Goal: Task Accomplishment & Management: Manage account settings

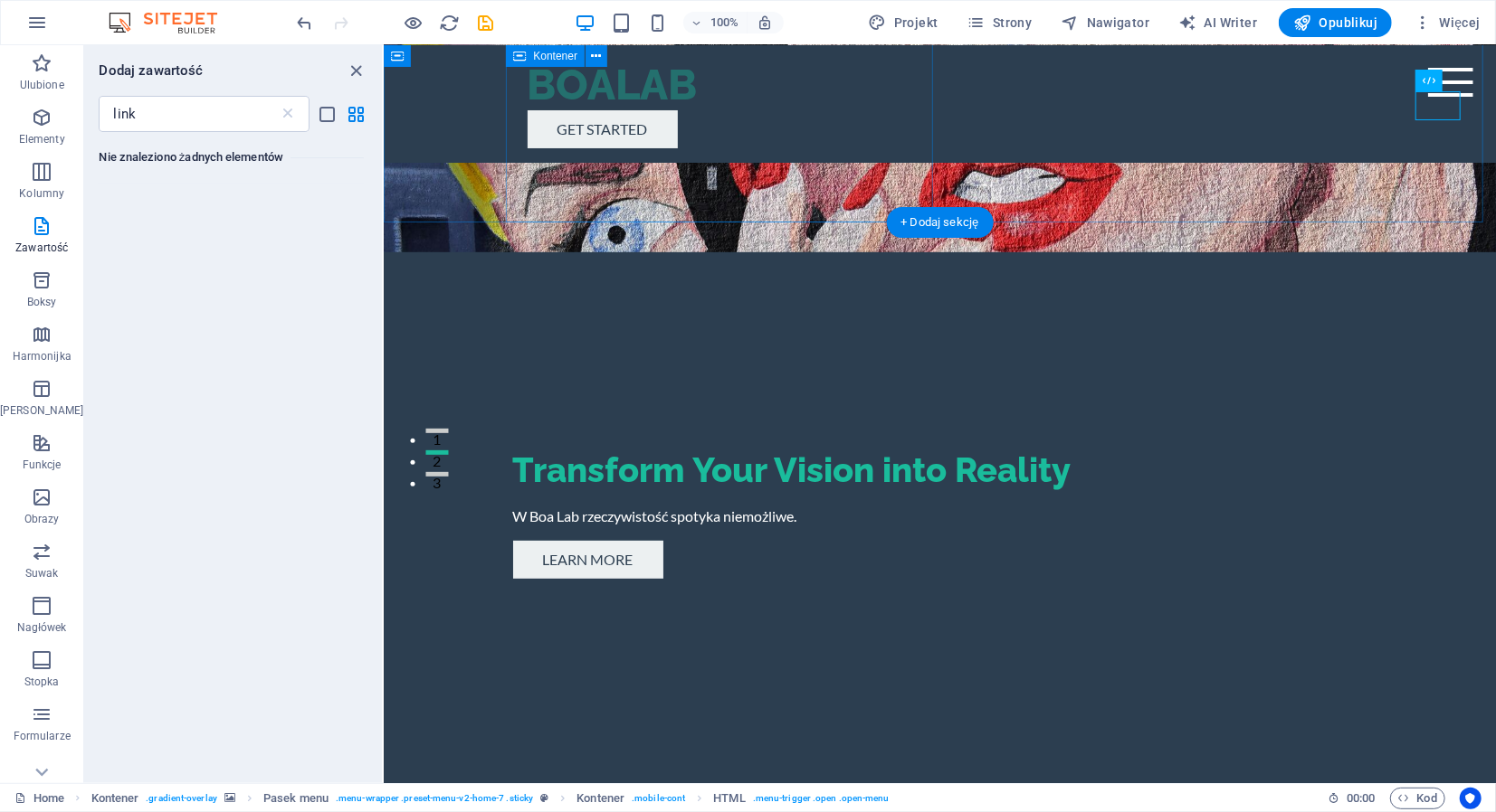
scroll to position [271, 0]
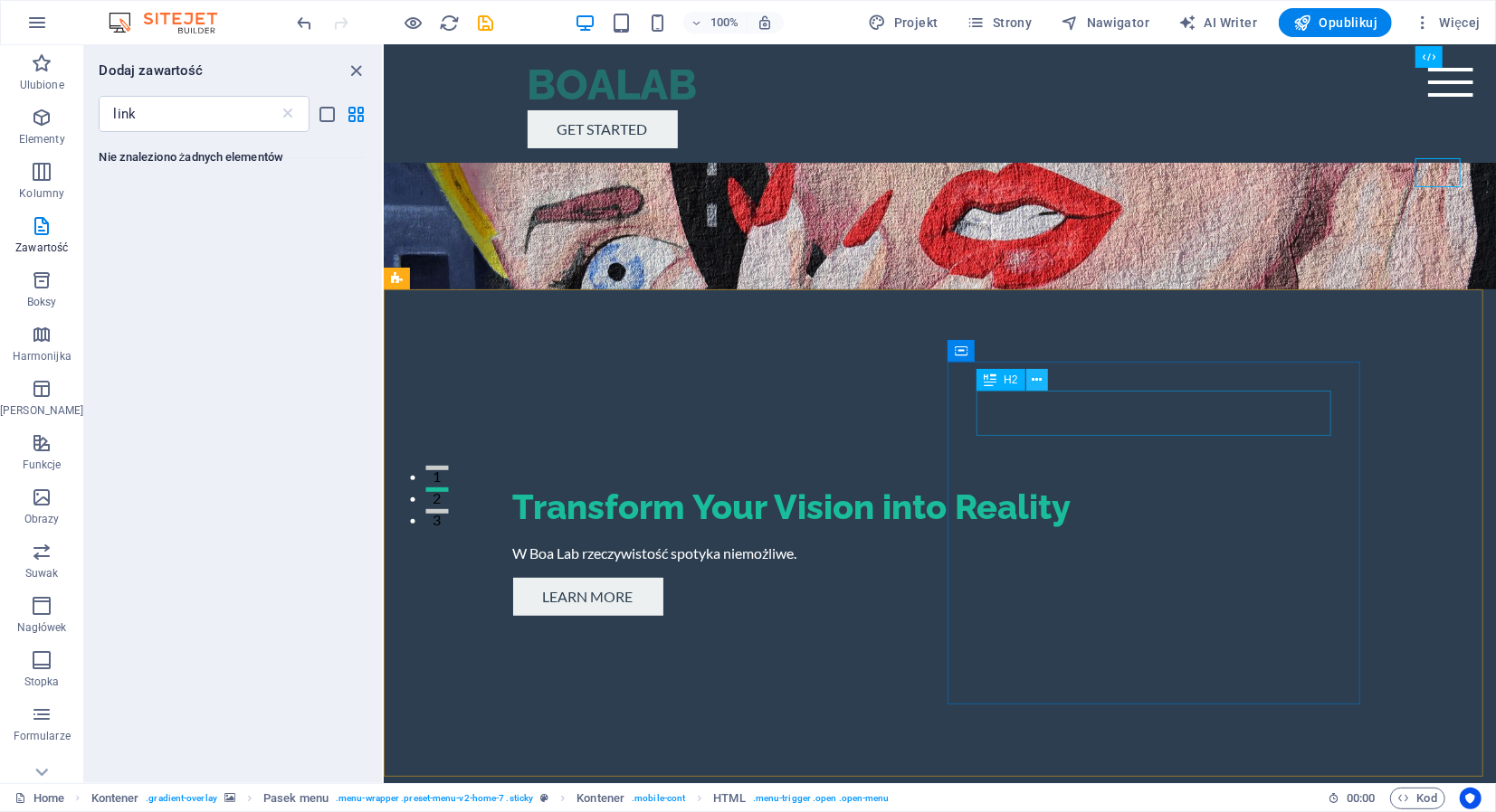
click at [1036, 382] on icon at bounding box center [1037, 380] width 10 height 19
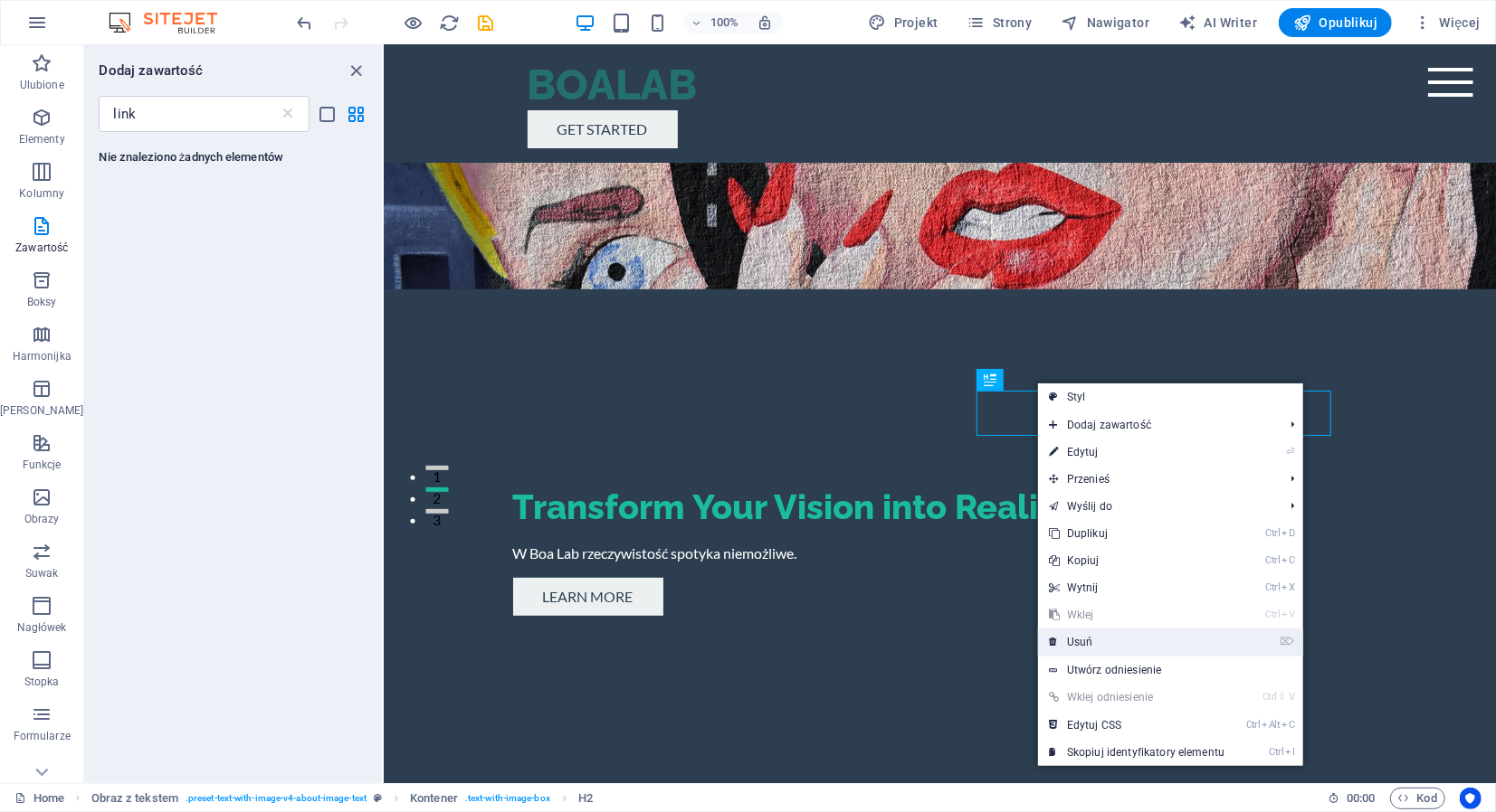
click at [1119, 633] on link "⌦ Usuń" at bounding box center [1135, 643] width 197 height 27
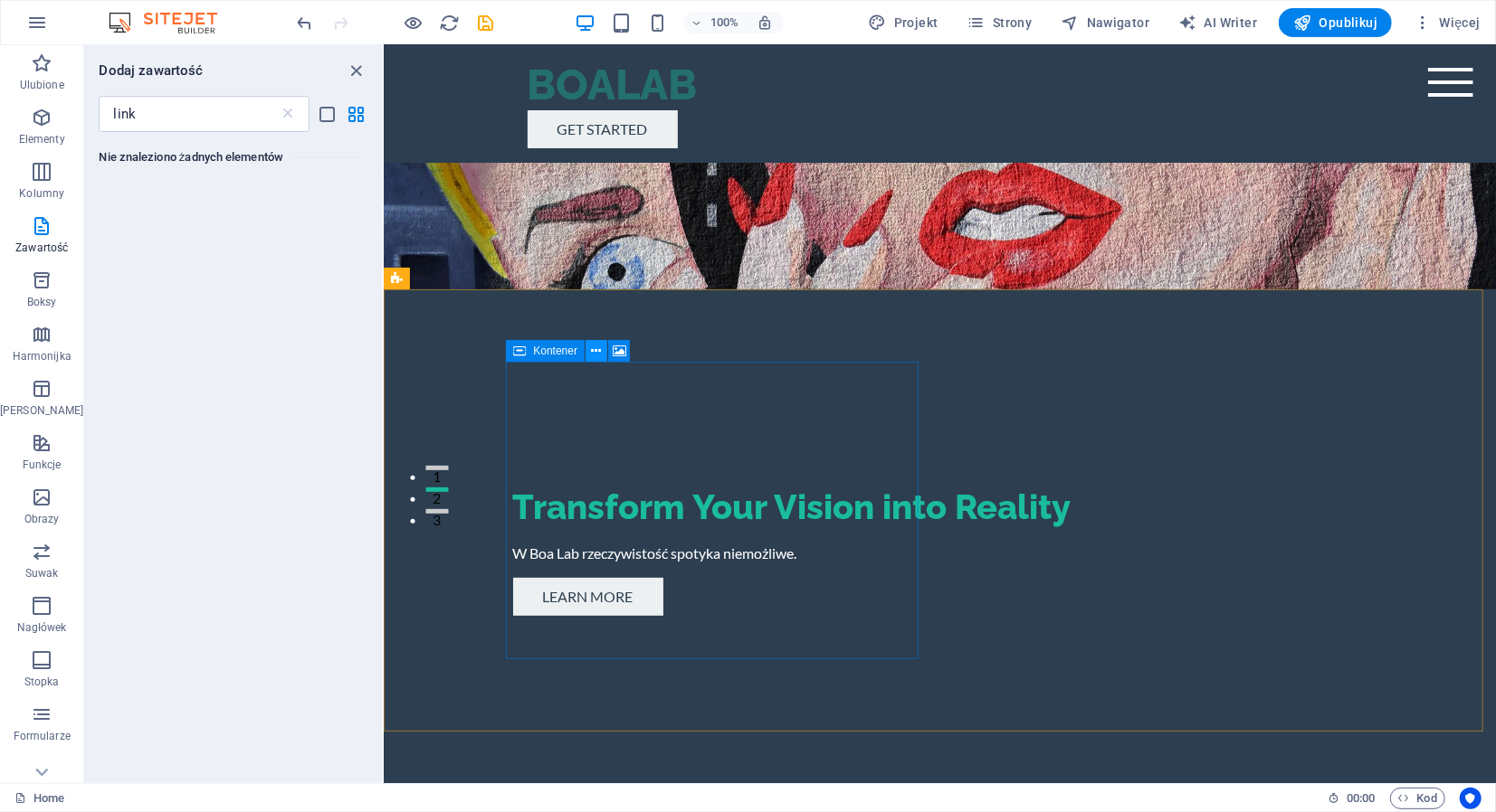
click at [597, 352] on icon at bounding box center [597, 351] width 10 height 19
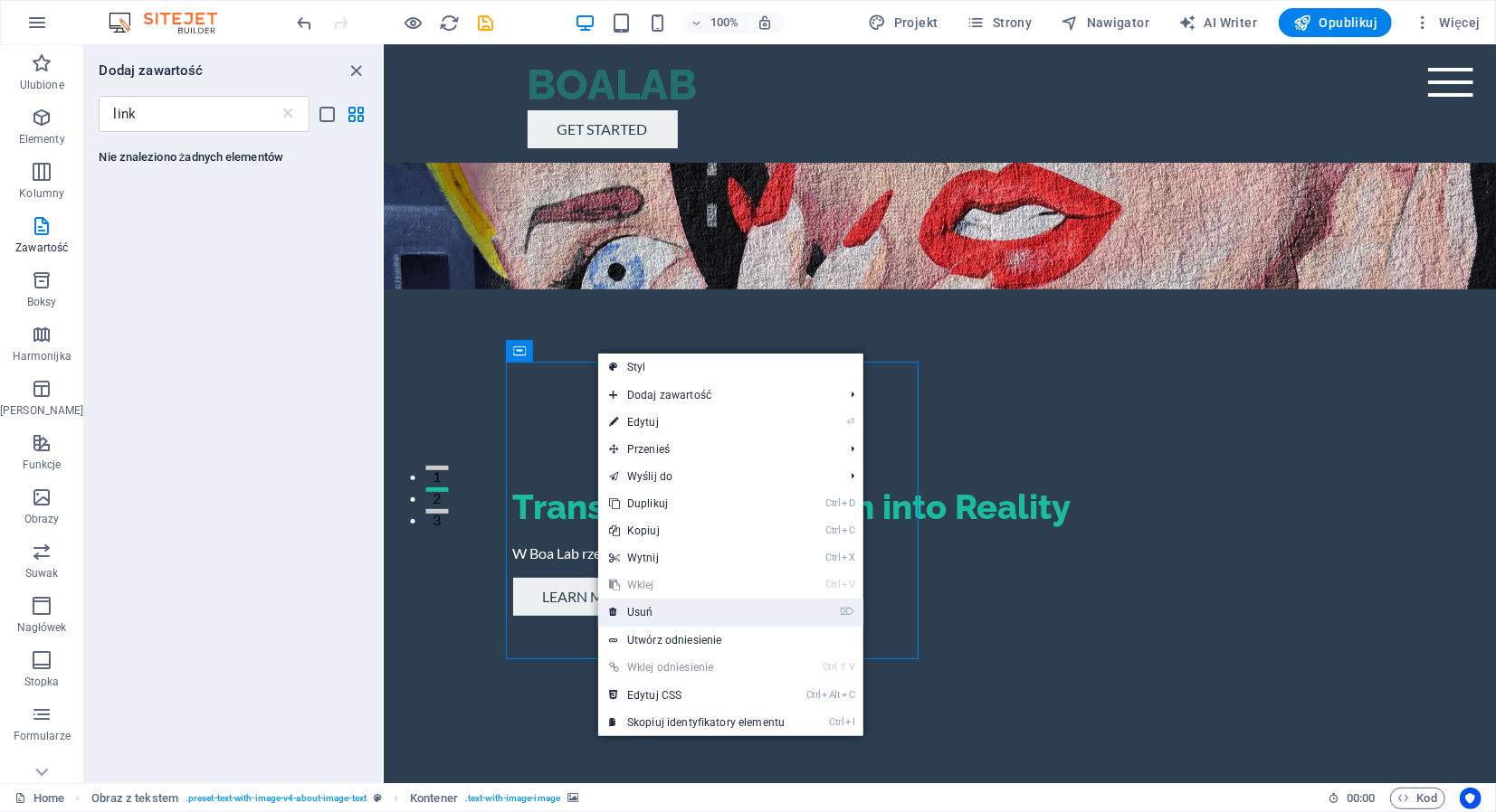
click at [716, 610] on link "⌦ Usuń" at bounding box center [696, 612] width 197 height 27
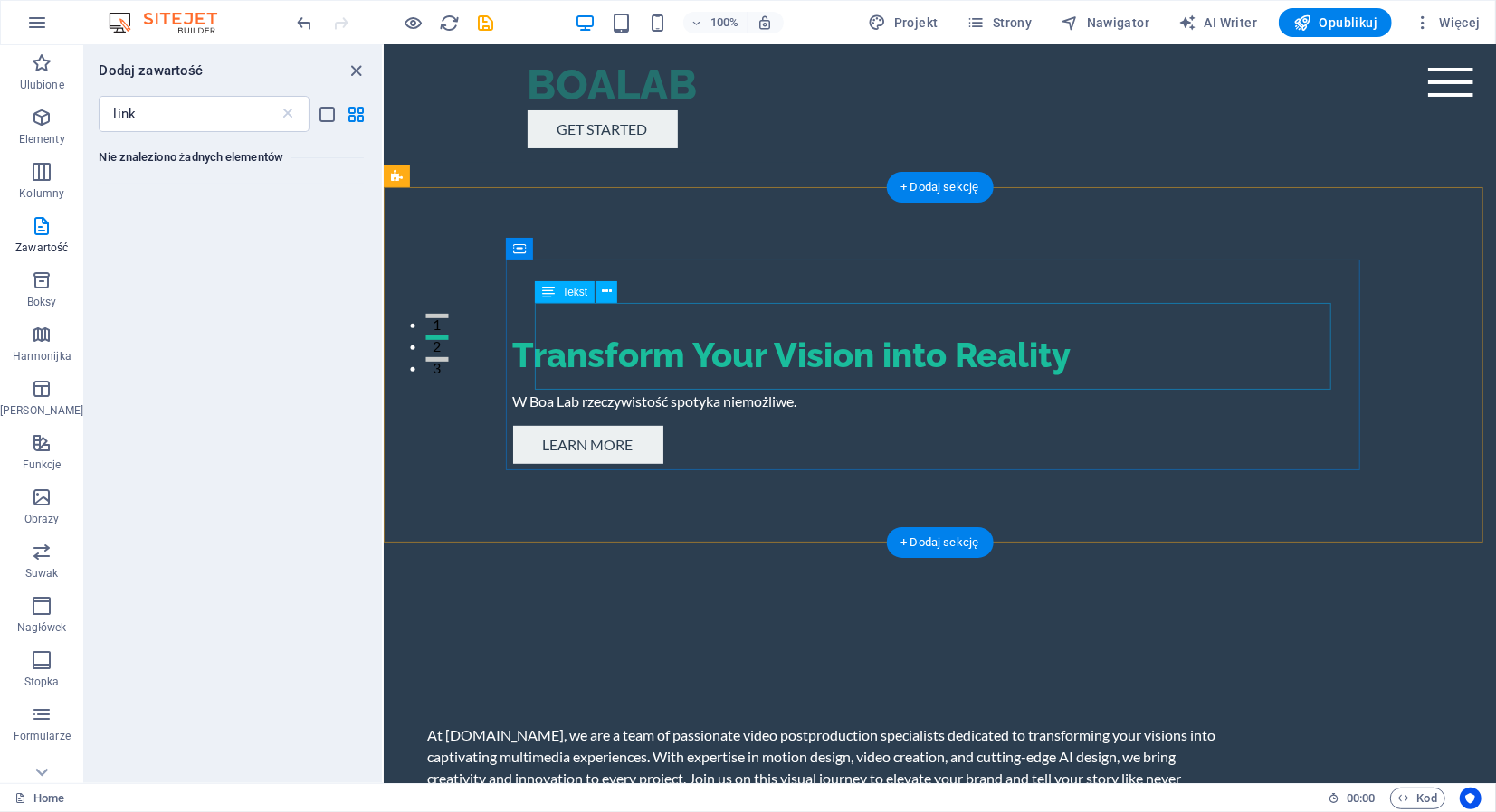
scroll to position [361, 0]
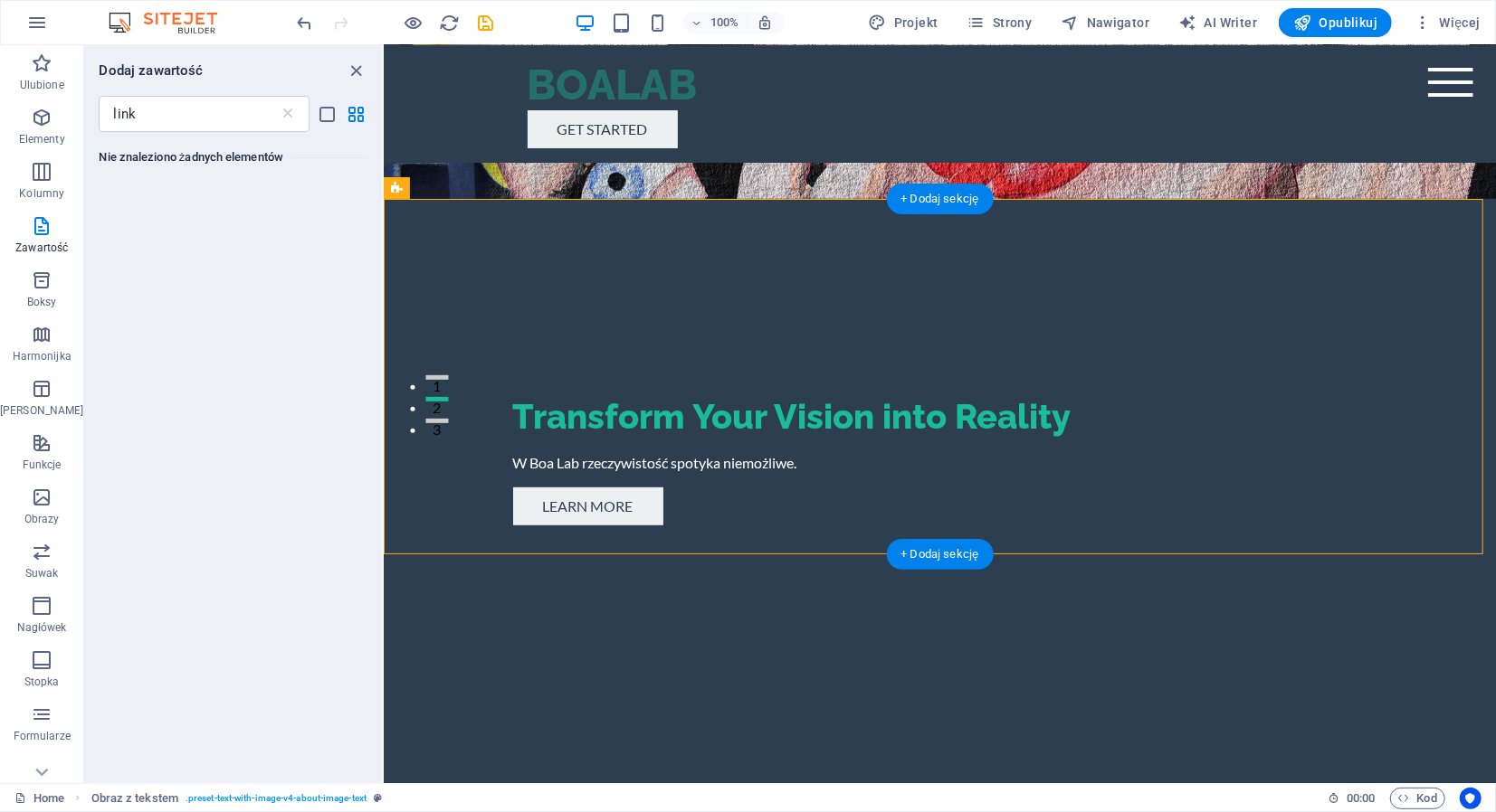
drag, startPoint x: 580, startPoint y: 385, endPoint x: 525, endPoint y: 319, distance: 85.9
click at [586, 306] on span "Tekst" at bounding box center [575, 304] width 25 height 11
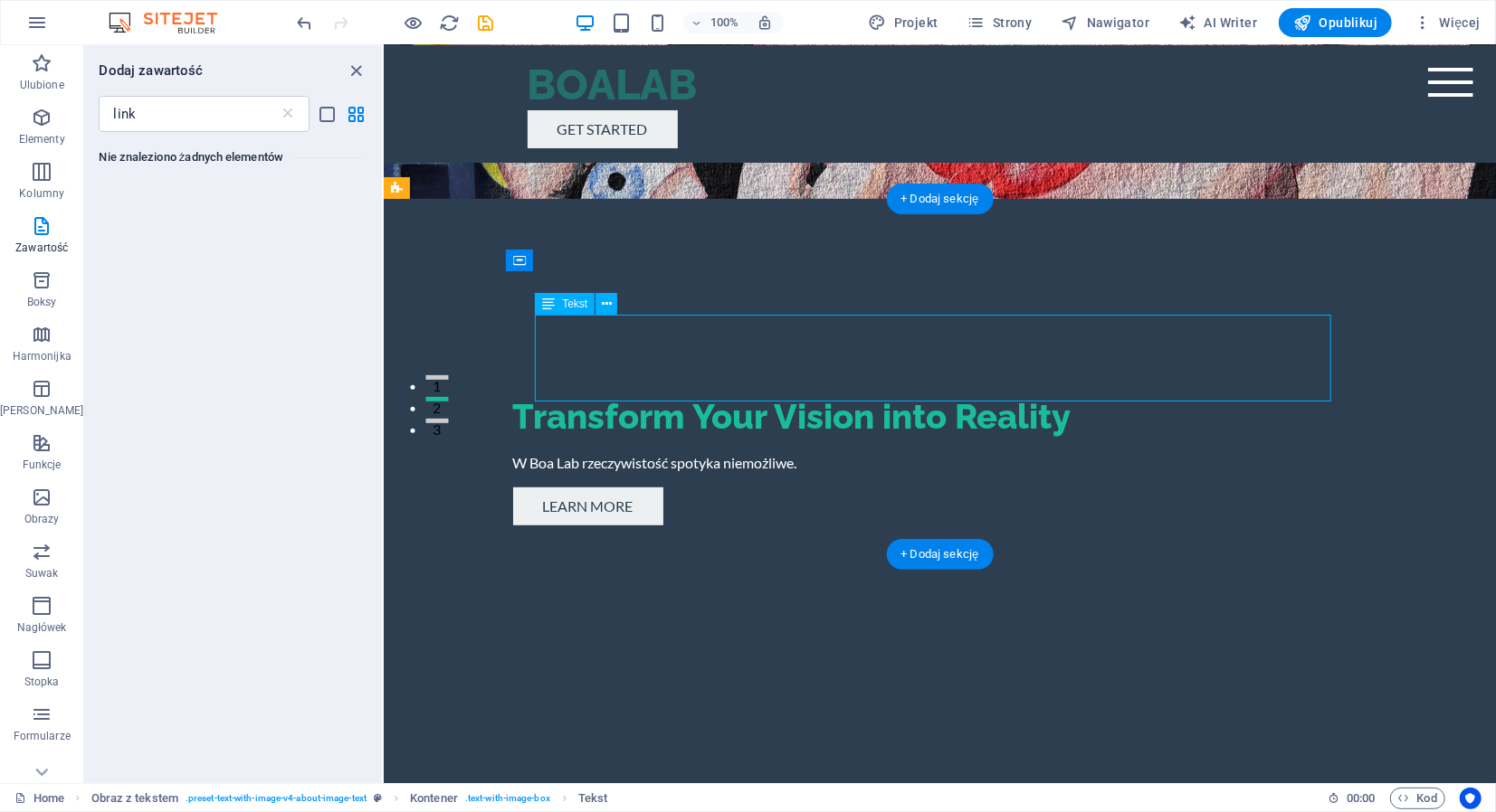
drag, startPoint x: 583, startPoint y: 386, endPoint x: 539, endPoint y: 326, distance: 74.4
drag, startPoint x: 537, startPoint y: 321, endPoint x: 633, endPoint y: 385, distance: 115.4
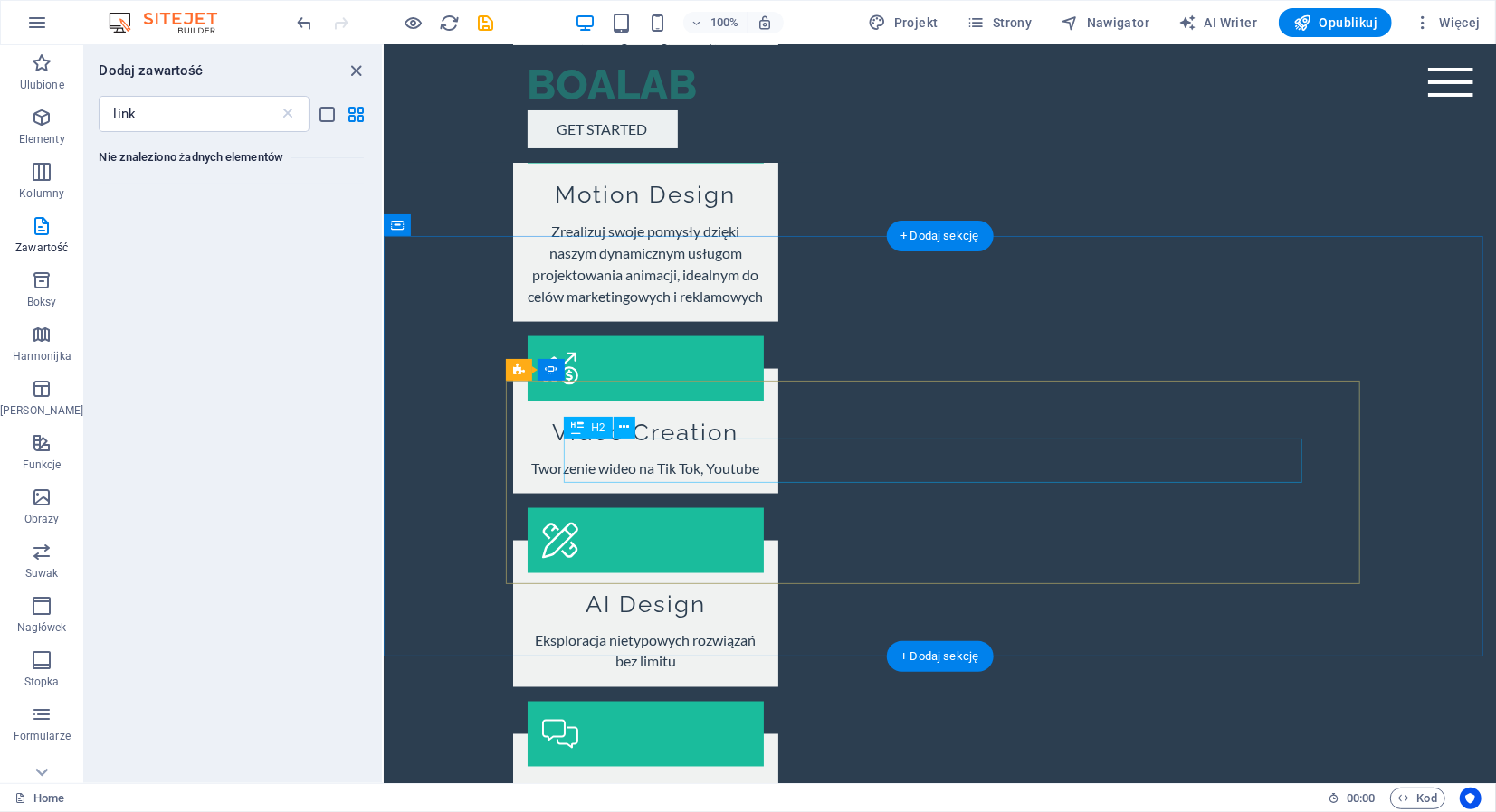
scroll to position [1719, 0]
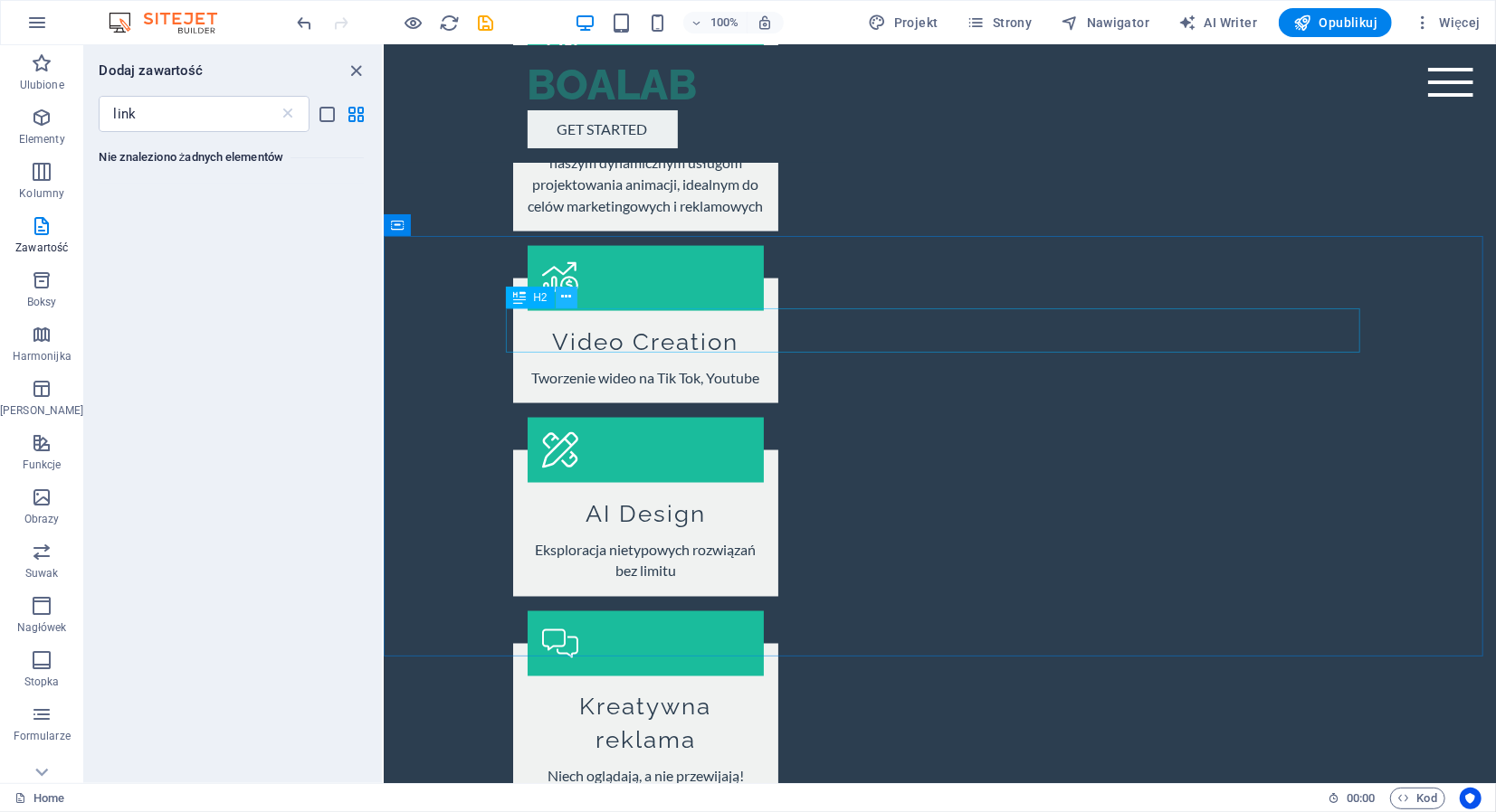
click at [564, 294] on icon at bounding box center [566, 297] width 10 height 19
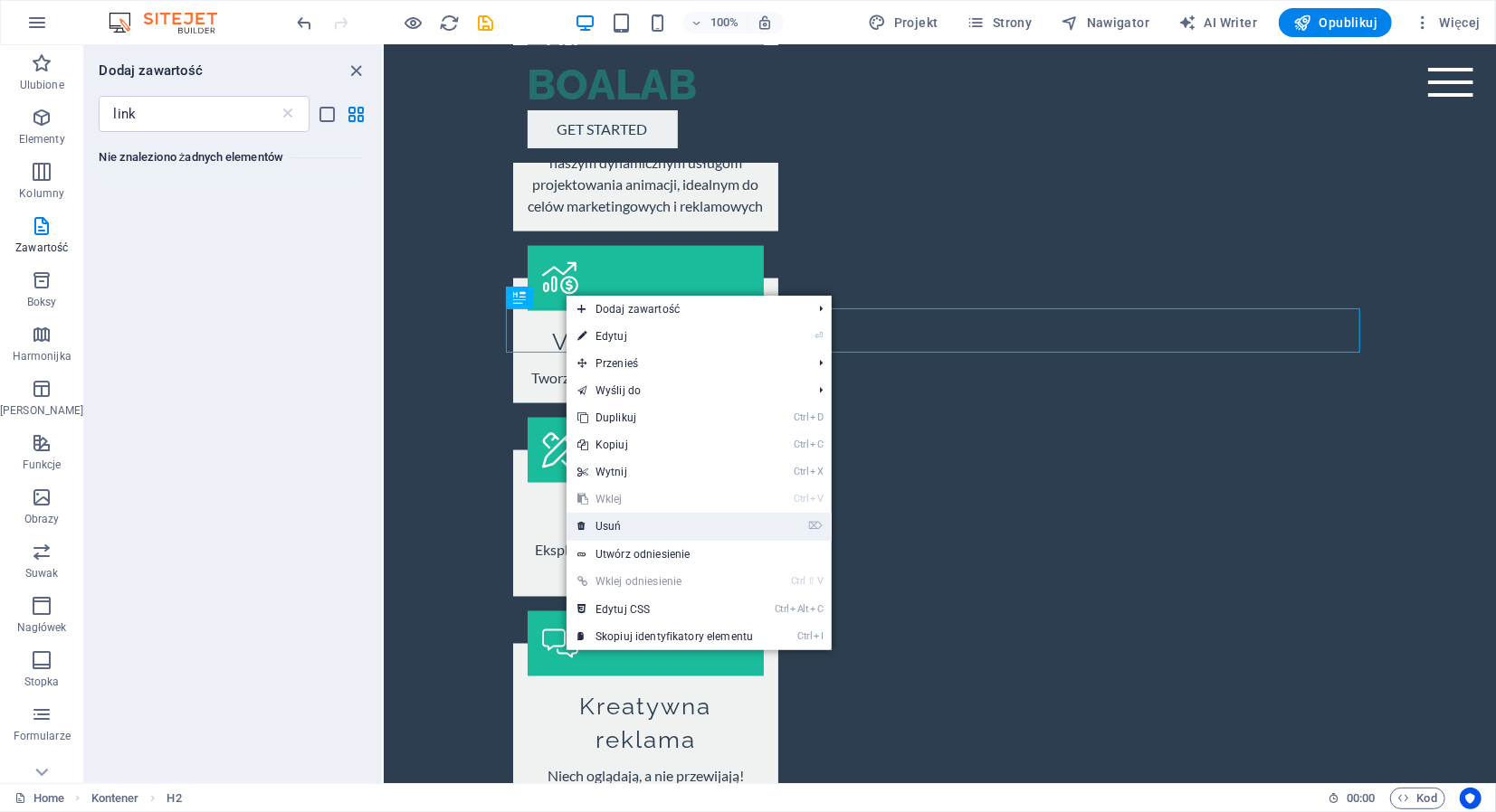
click at [636, 521] on link "⌦ Usuń" at bounding box center [664, 527] width 197 height 27
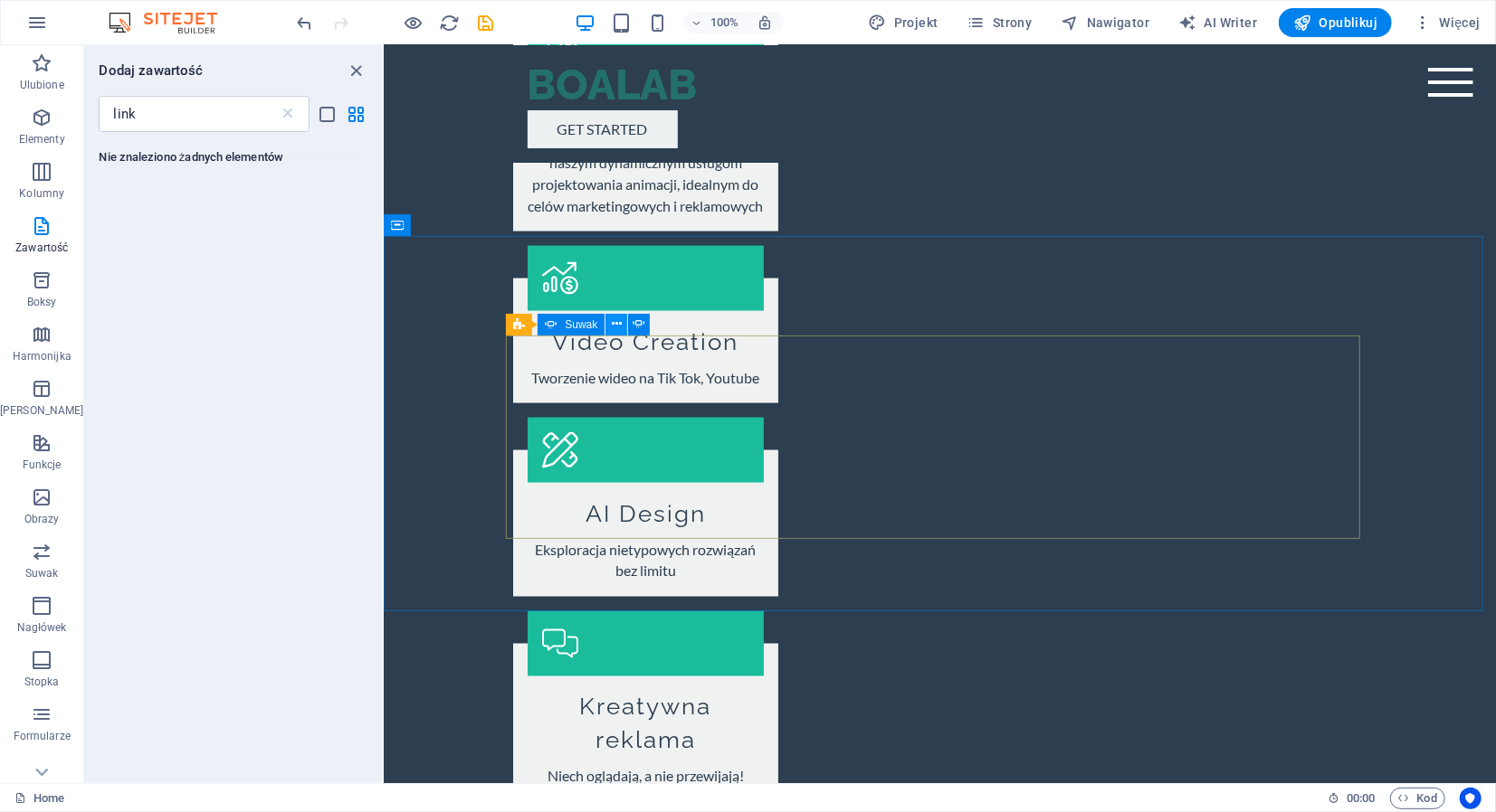
click at [622, 322] on button at bounding box center [616, 324] width 22 height 22
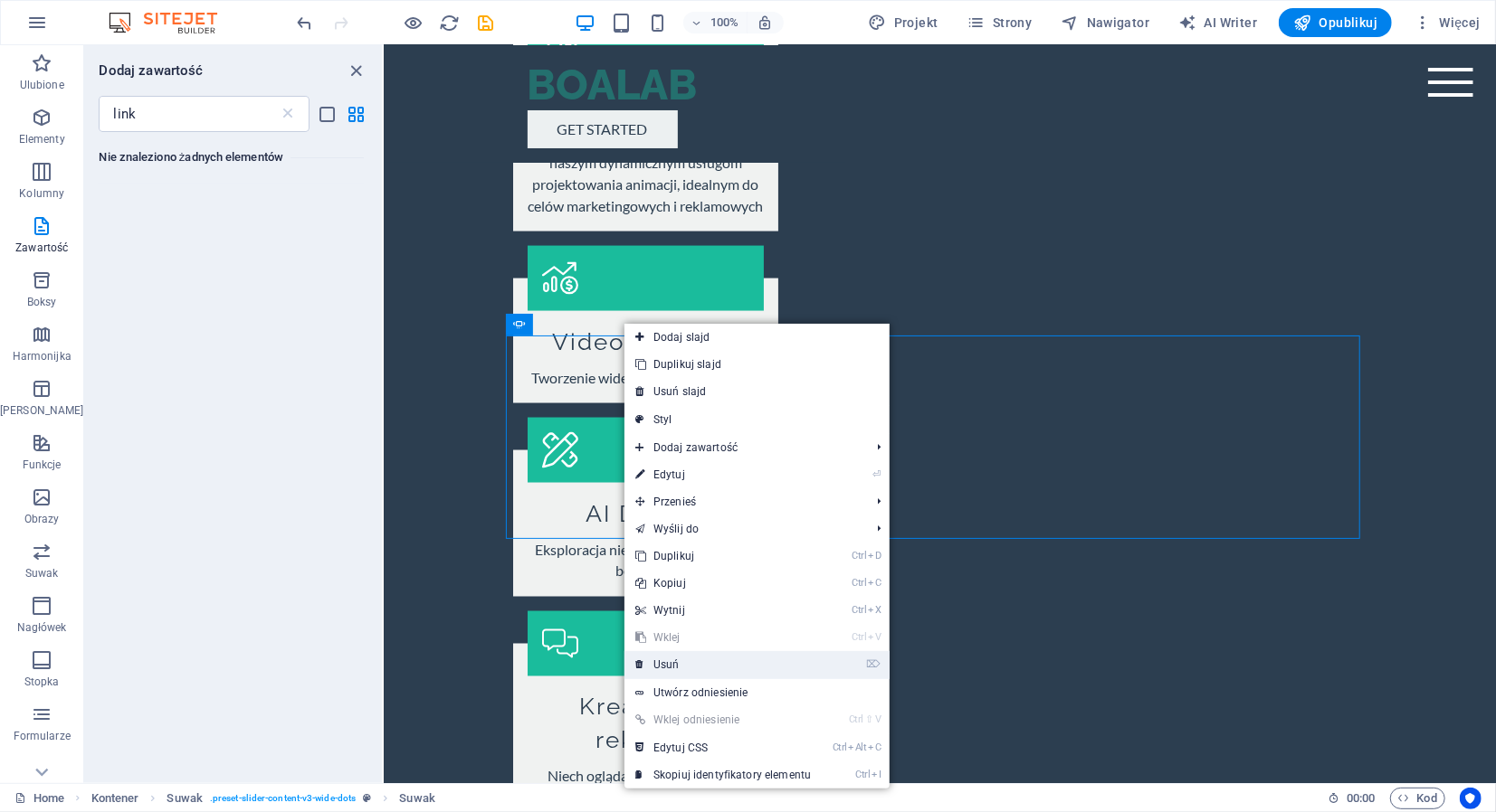
drag, startPoint x: 720, startPoint y: 662, endPoint x: 734, endPoint y: 653, distance: 16.6
click at [743, 661] on link "⌦ Usuń" at bounding box center [722, 665] width 197 height 27
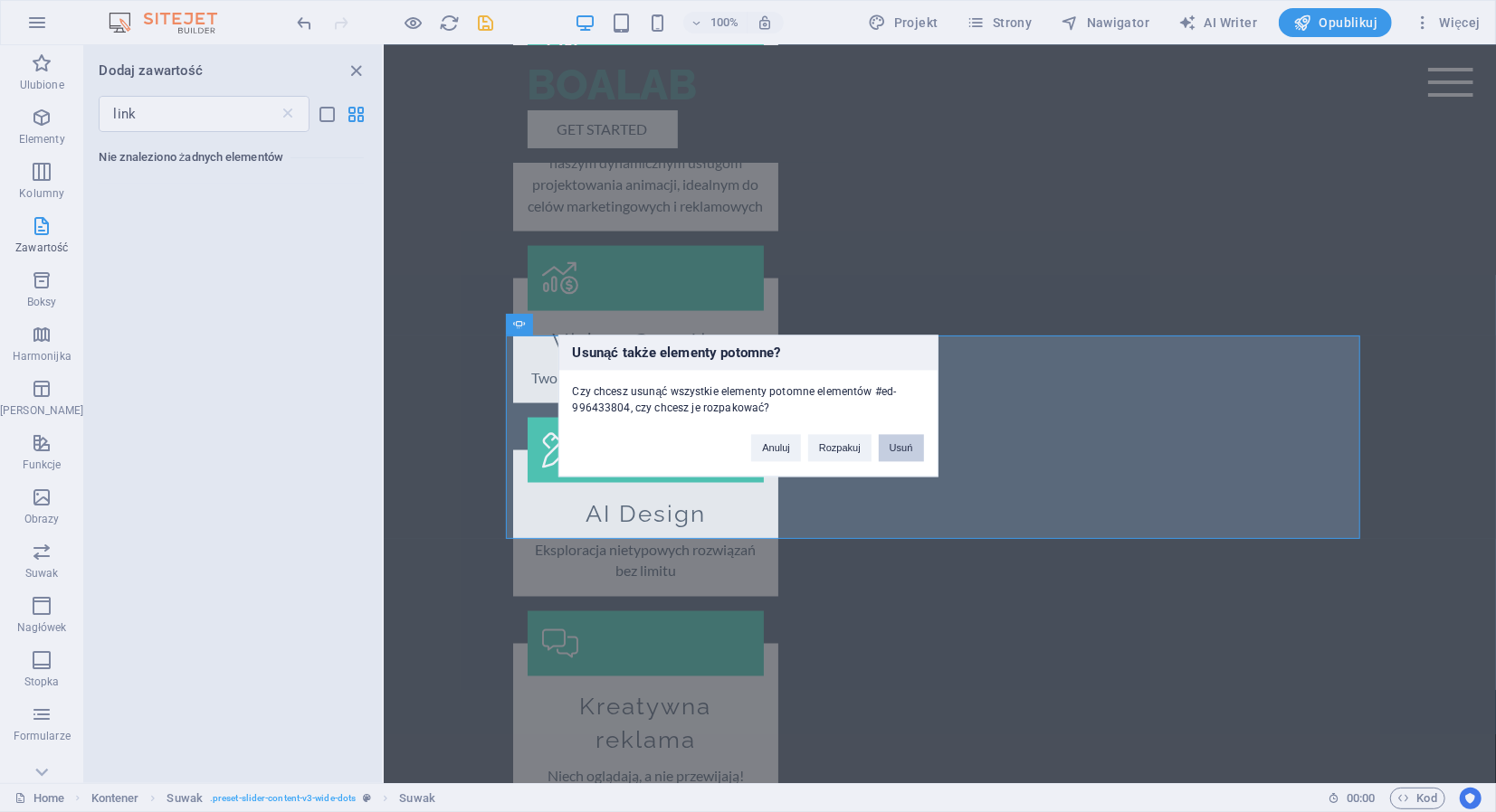
click at [890, 451] on button "Usuń" at bounding box center [901, 449] width 45 height 27
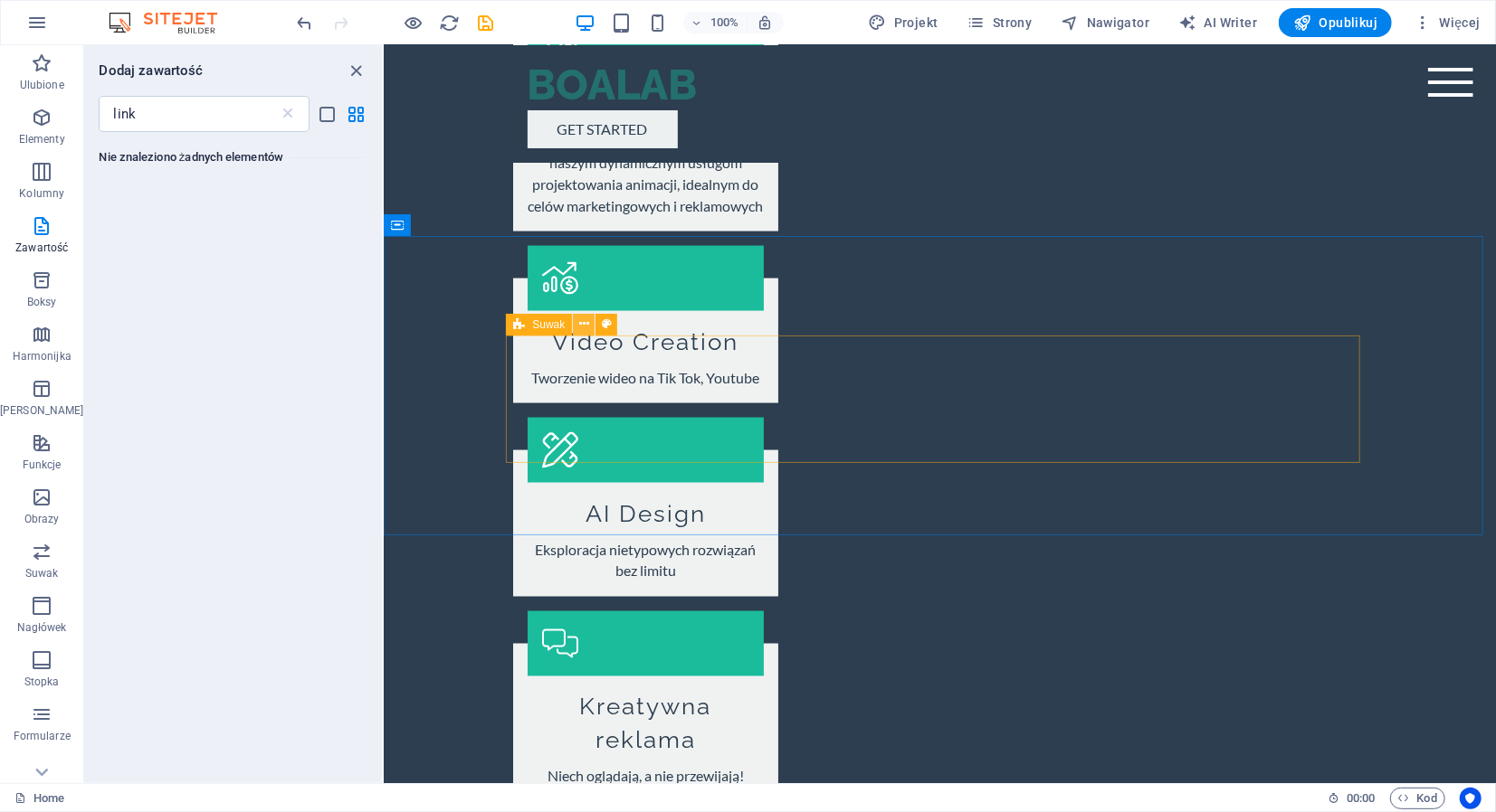
click at [579, 324] on icon at bounding box center [584, 323] width 10 height 19
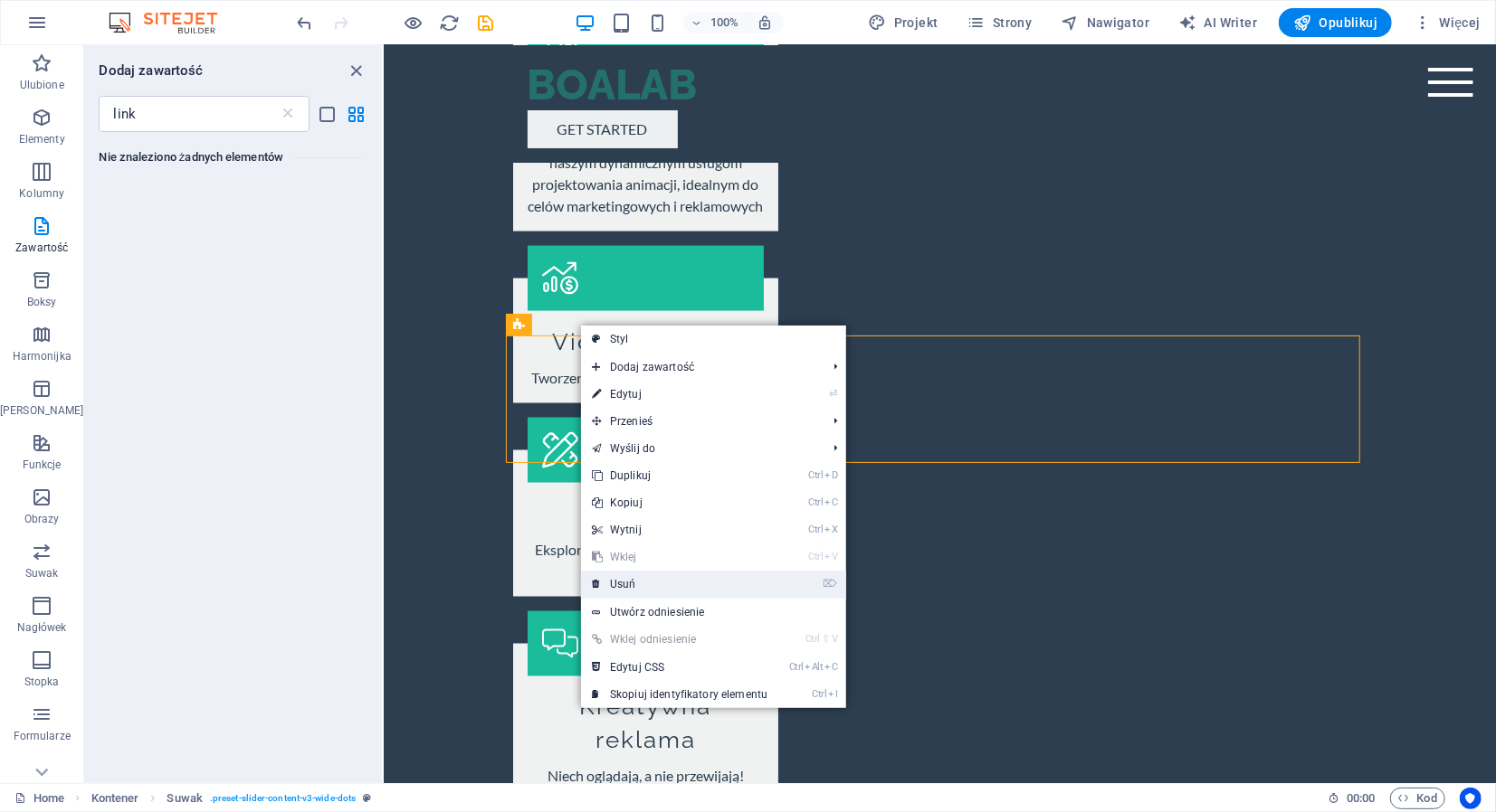
click at [670, 582] on link "⌦ Usuń" at bounding box center [679, 585] width 197 height 27
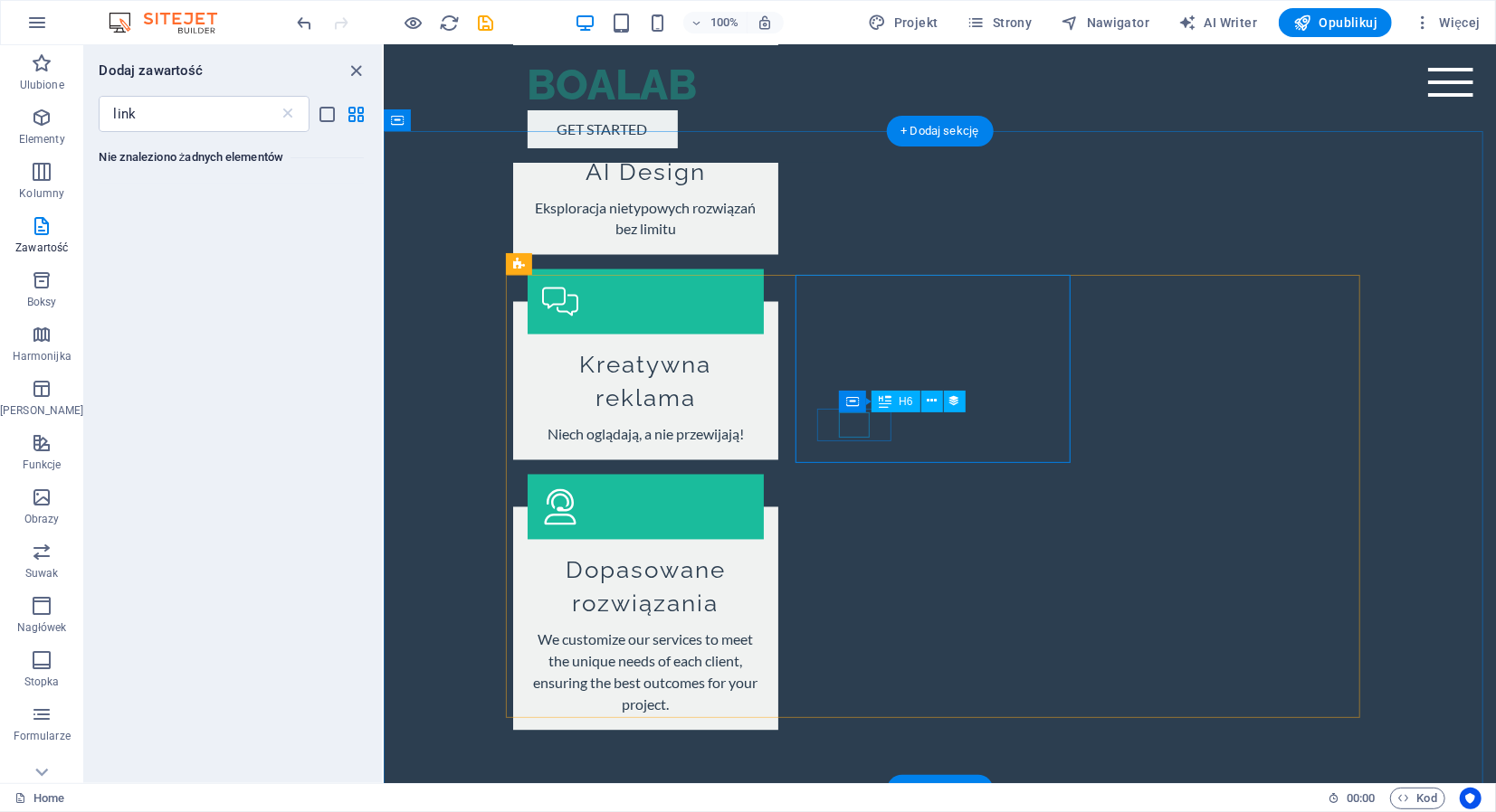
scroll to position [2172, 0]
